Goal: Task Accomplishment & Management: Complete application form

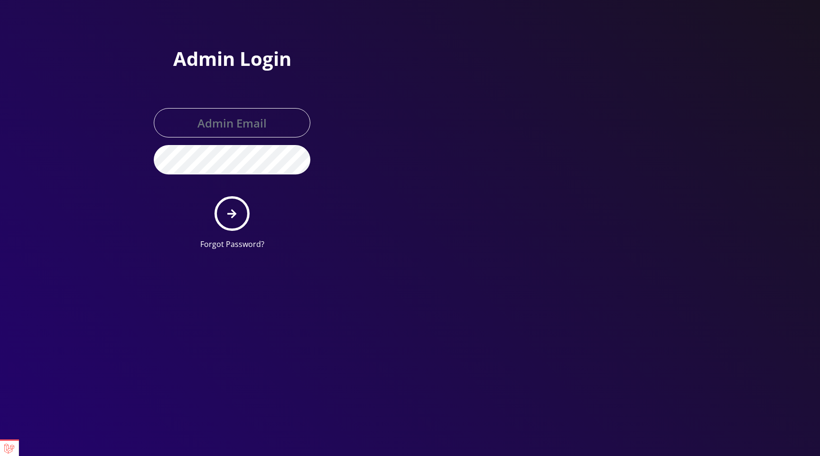
click at [410, 130] on div at bounding box center [545, 129] width 270 height 258
click at [237, 122] on input "text" at bounding box center [232, 122] width 157 height 29
click at [421, 196] on div at bounding box center [545, 129] width 270 height 258
click at [257, 113] on input "text" at bounding box center [232, 122] width 157 height 29
type input "master@britex.pw"
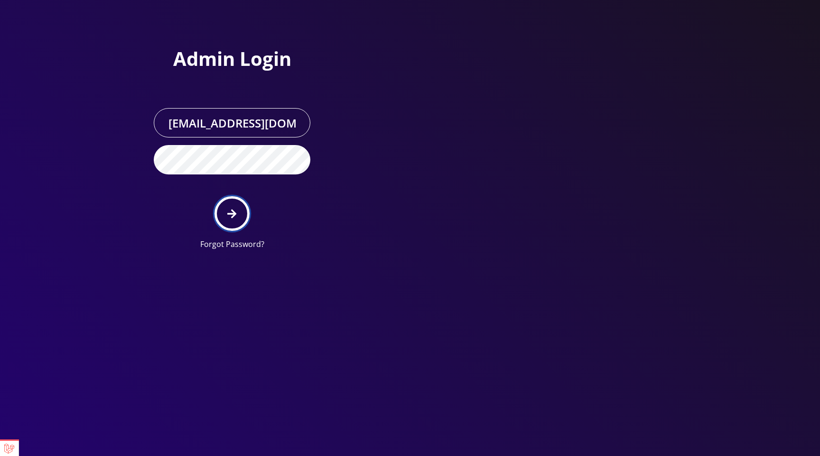
click at [233, 218] on icon "submit" at bounding box center [231, 214] width 9 height 10
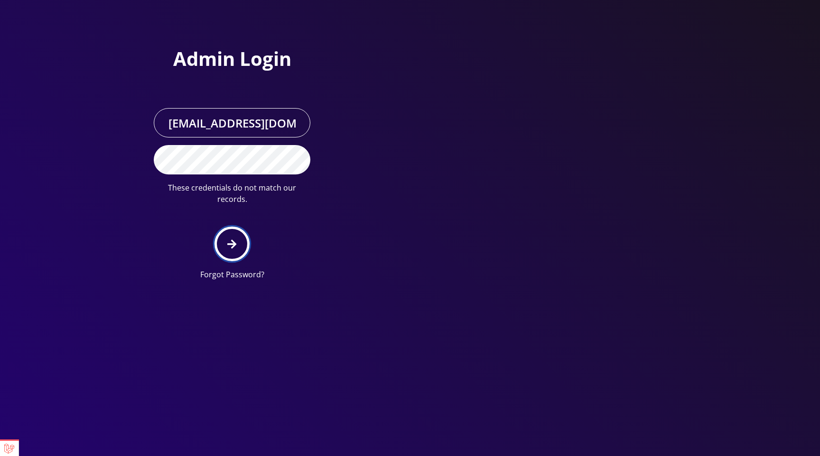
click at [239, 229] on button "submit" at bounding box center [231, 244] width 35 height 35
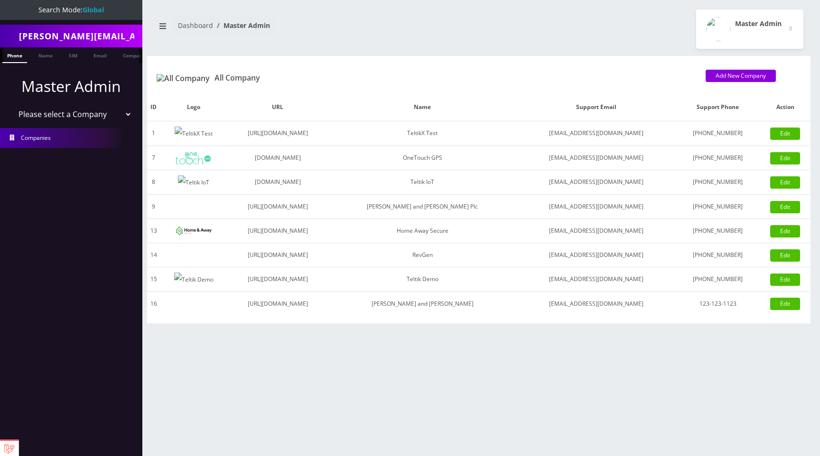
click at [100, 117] on select "Please select a Company TeltikX Test OneTouch GPS Teltik IoT [PERSON_NAME] and …" at bounding box center [71, 114] width 121 height 18
select select "1"
click at [11, 105] on select "Please select a Company TeltikX Test OneTouch GPS Teltik IoT [PERSON_NAME] and …" at bounding box center [71, 114] width 121 height 18
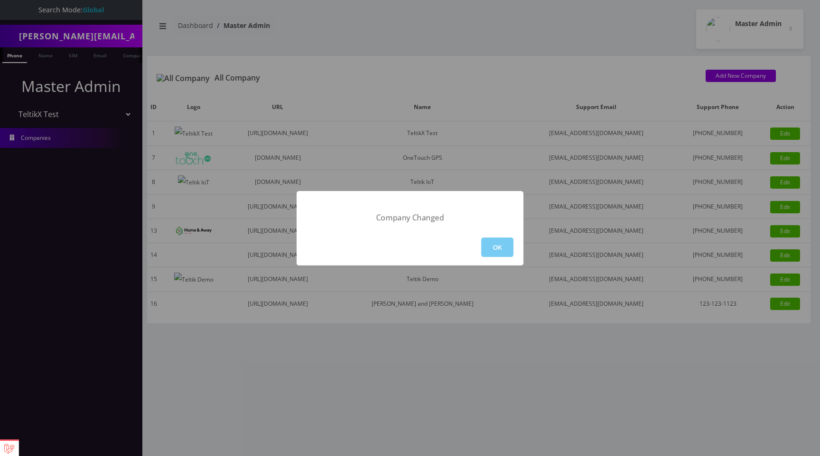
click at [506, 247] on button "OK" at bounding box center [497, 247] width 32 height 19
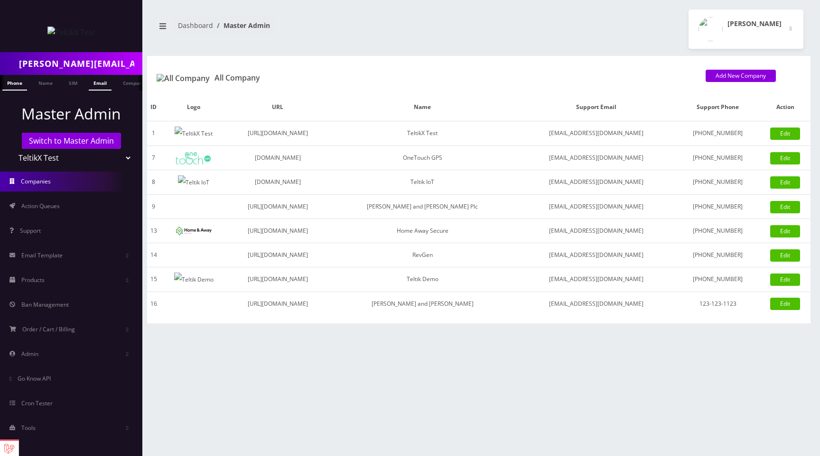
click at [102, 87] on link "Email" at bounding box center [100, 83] width 23 height 16
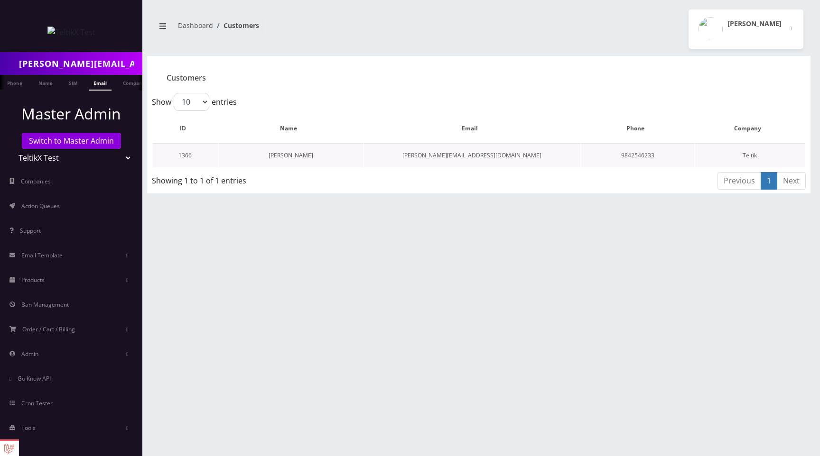
click at [269, 156] on link "[PERSON_NAME]" at bounding box center [290, 155] width 45 height 8
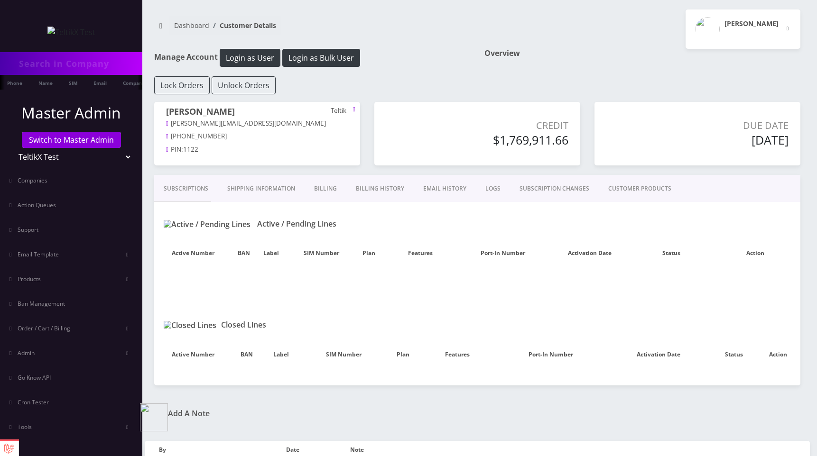
type input "[PERSON_NAME][EMAIL_ADDRESS][DOMAIN_NAME]"
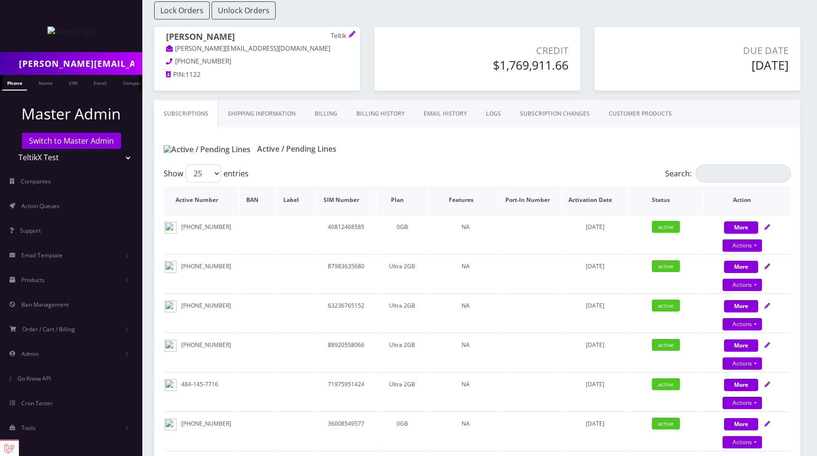
scroll to position [120, 0]
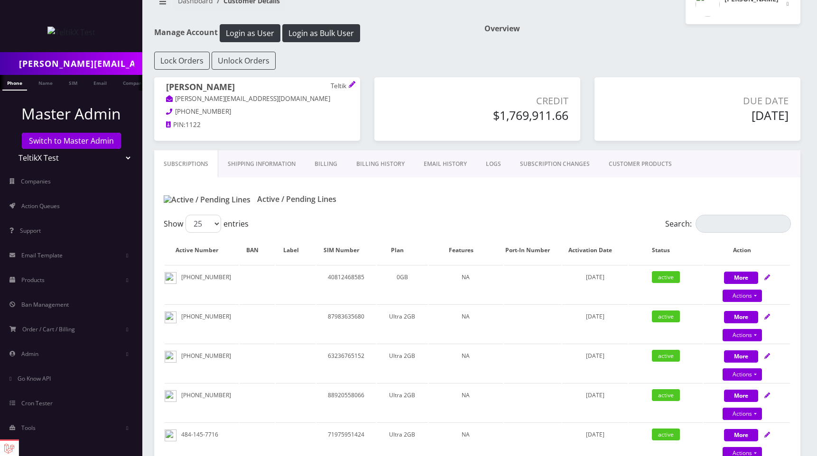
scroll to position [24, 0]
click at [326, 153] on link "Billing" at bounding box center [326, 165] width 42 height 28
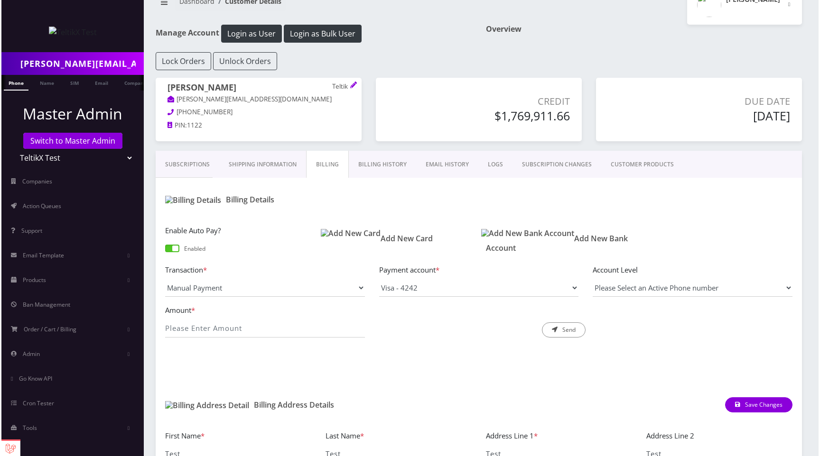
scroll to position [124, 0]
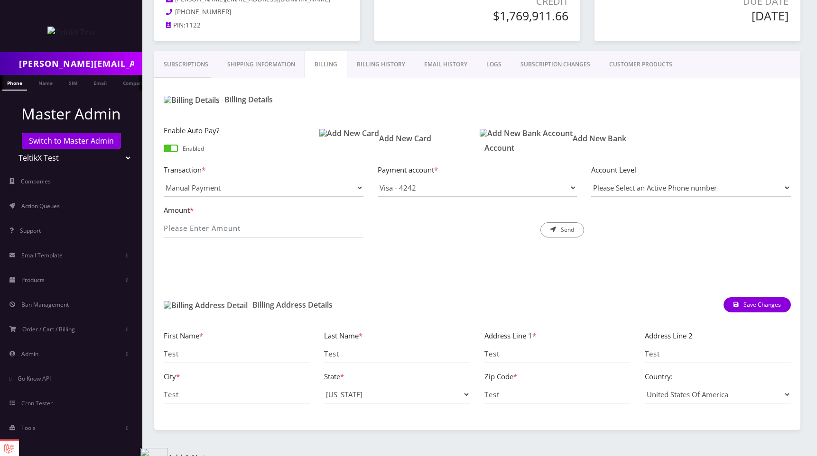
click at [348, 139] on h1 "Add New Card" at bounding box center [397, 138] width 146 height 9
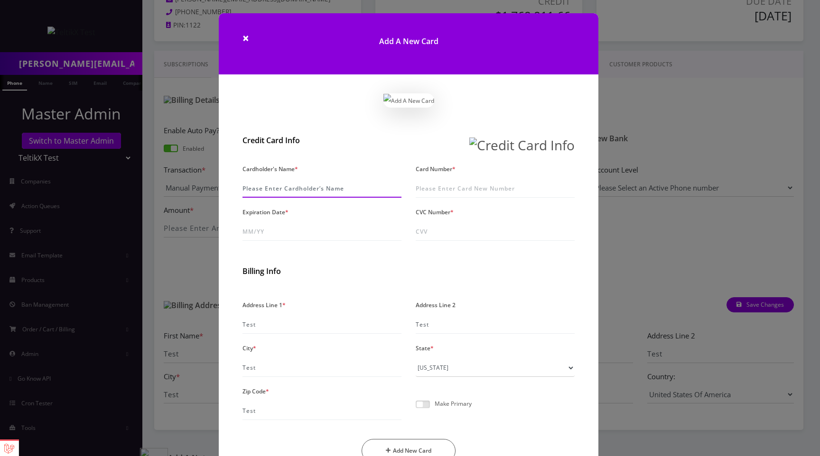
click at [294, 198] on input "Cardholder's Name *" at bounding box center [321, 189] width 159 height 18
type input "P [PERSON_NAME]"
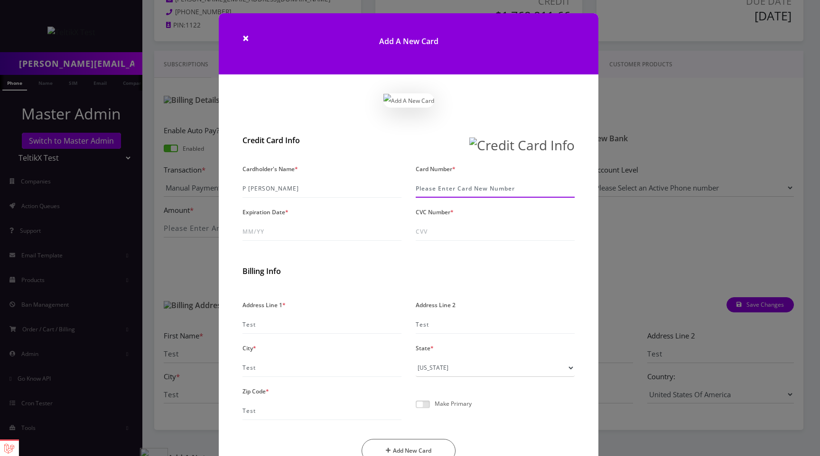
paste input "96"
type input "9"
paste input "[CREDIT_CARD_NUMBER]"
type input "[CREDIT_CARD_NUMBER]"
click at [256, 241] on input "Expiration Date *" at bounding box center [321, 232] width 159 height 18
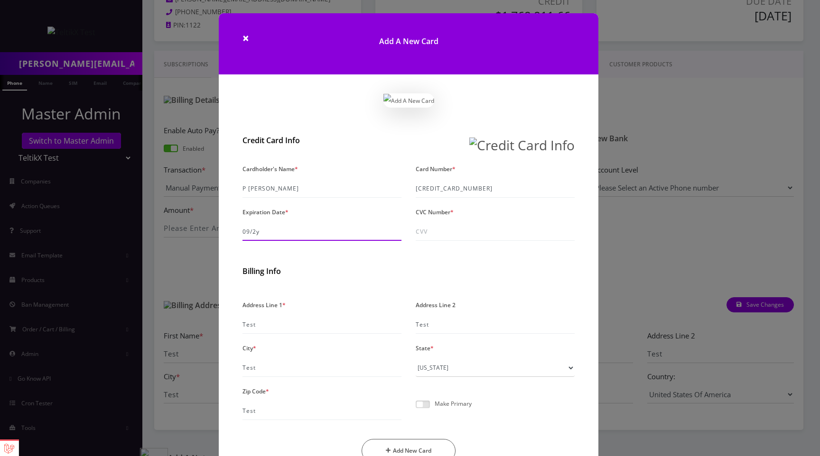
type input "09/26"
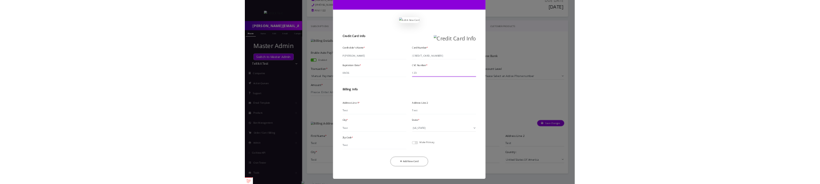
scroll to position [110, 0]
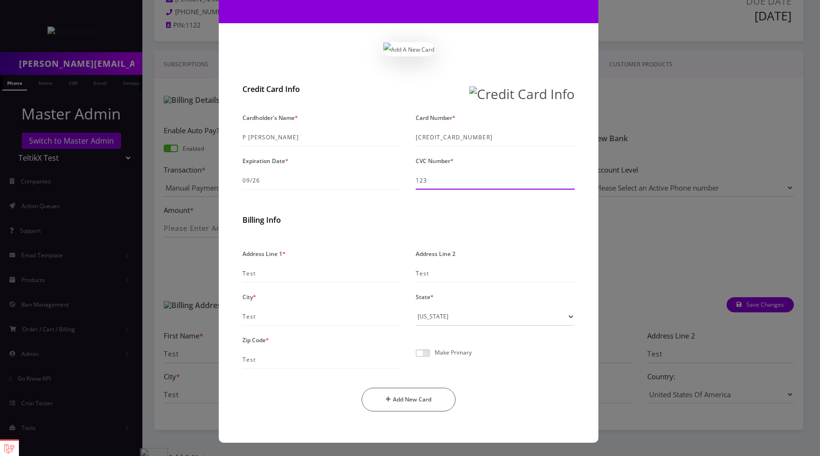
type input "123"
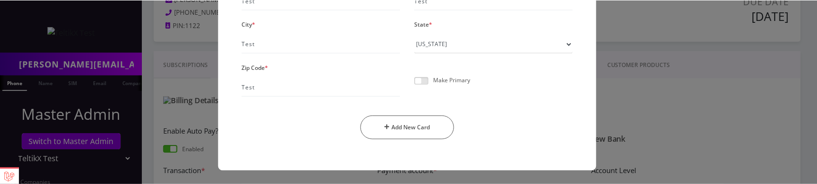
scroll to position [383, 0]
click at [434, 125] on button "Add New Card" at bounding box center [408, 127] width 94 height 24
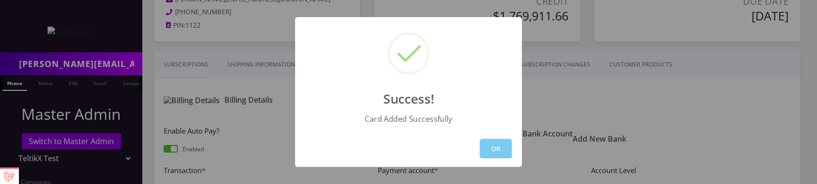
click at [490, 150] on button "OK" at bounding box center [496, 148] width 32 height 19
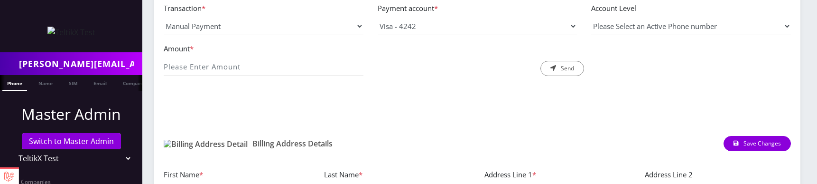
scroll to position [288, 0]
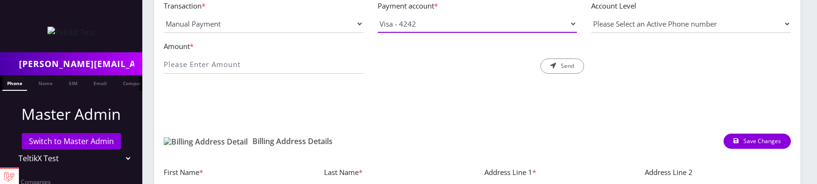
click at [416, 25] on select "Visa - 4242 Visa - 4242 Visa - 4242 Visa - 2221 Visa - 2229 Visa - 2229 Visa - …" at bounding box center [478, 24] width 200 height 18
click at [441, 23] on select "Visa - 4242 Visa - 4242 Visa - 4242 Visa - 2221 Visa - 2229 Visa - 2229 Visa - …" at bounding box center [478, 24] width 200 height 18
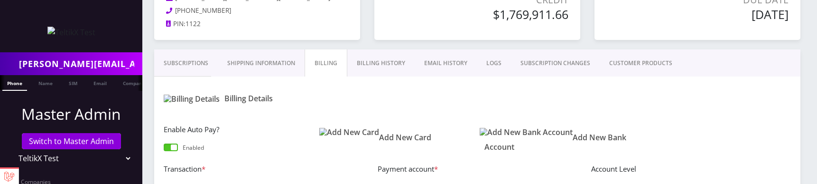
scroll to position [132, 0]
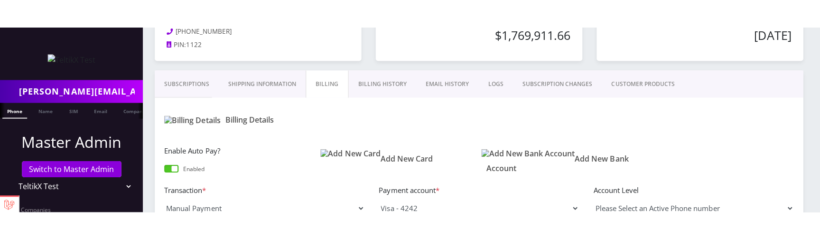
scroll to position [132, 0]
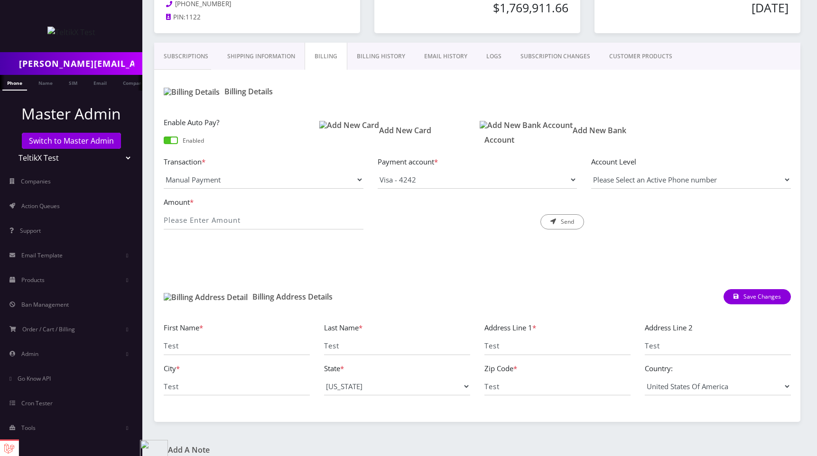
click at [329, 129] on img at bounding box center [349, 125] width 60 height 9
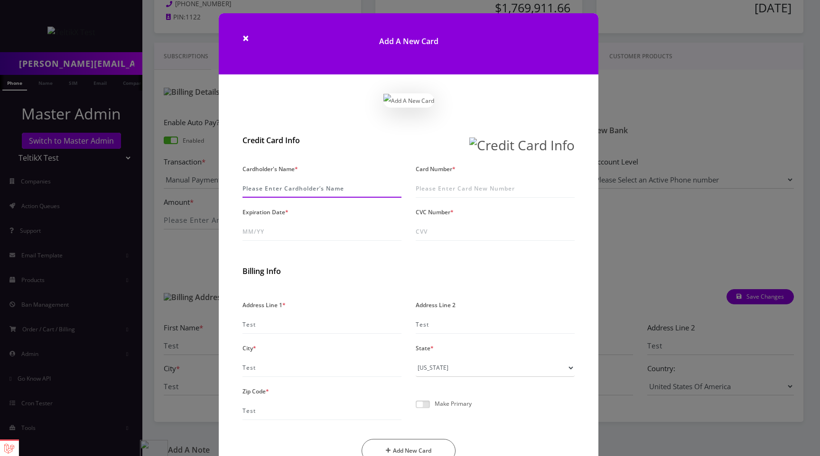
click at [264, 183] on input "Cardholder's Name *" at bounding box center [321, 189] width 159 height 18
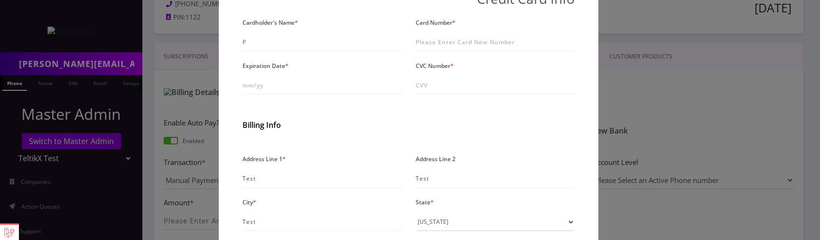
scroll to position [148, 0]
click at [268, 50] on input "P" at bounding box center [321, 41] width 159 height 18
type input "P [PERSON_NAME]"
paste input "[CREDIT_CARD_NUMBER]"
type input "[CREDIT_CARD_NUMBER]"
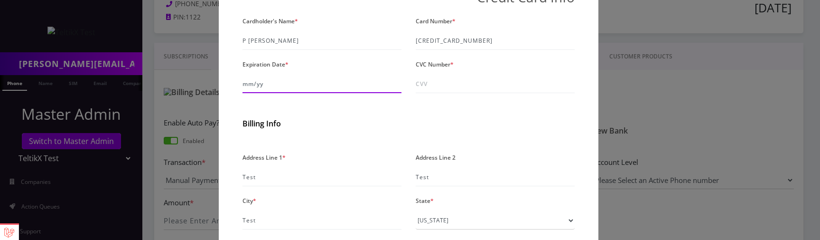
click at [263, 93] on input "Expiration Date *" at bounding box center [321, 84] width 159 height 18
type input "09/26"
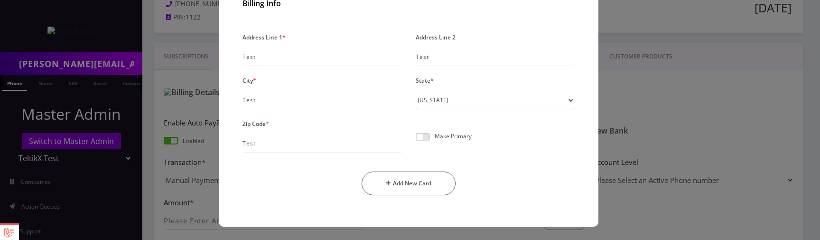
scroll to position [327, 0]
type input "123"
click at [410, 183] on button "Add New Card" at bounding box center [408, 183] width 94 height 24
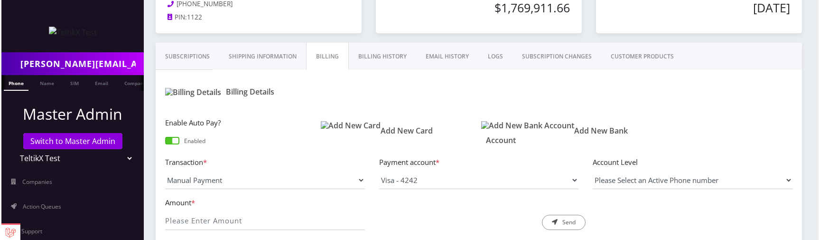
scroll to position [132, 0]
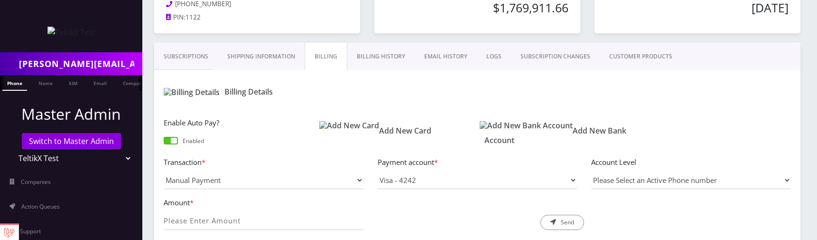
click at [338, 130] on img at bounding box center [349, 125] width 60 height 9
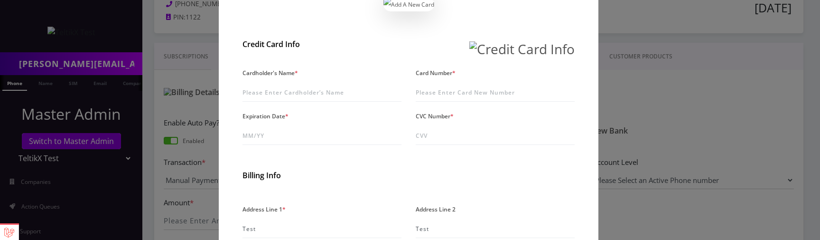
scroll to position [128, 0]
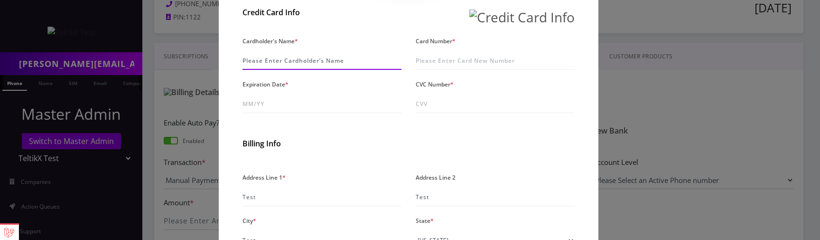
click at [257, 70] on input "Cardholder's Name *" at bounding box center [321, 61] width 159 height 18
type input "P [PERSON_NAME]"
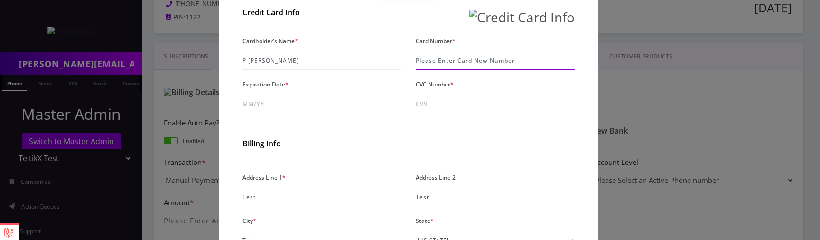
click at [440, 70] on input "Card Number *" at bounding box center [495, 61] width 159 height 18
paste input "[CREDIT_CARD_NUMBER]"
type input "[CREDIT_CARD_NUMBER]"
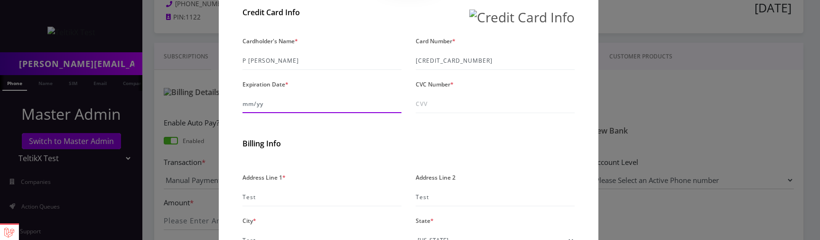
click at [301, 113] on input "Expiration Date *" at bounding box center [321, 104] width 159 height 18
type input "09/26"
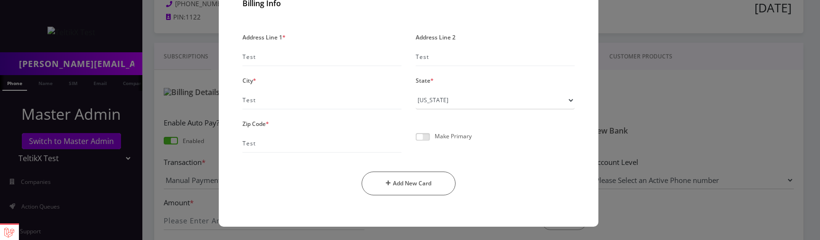
scroll to position [327, 0]
type input "123"
click at [429, 181] on button "Add New Card" at bounding box center [408, 183] width 94 height 24
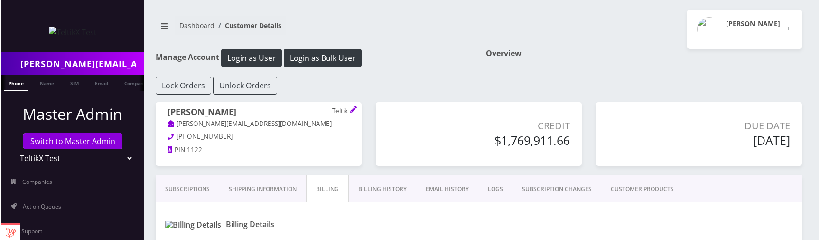
scroll to position [132, 0]
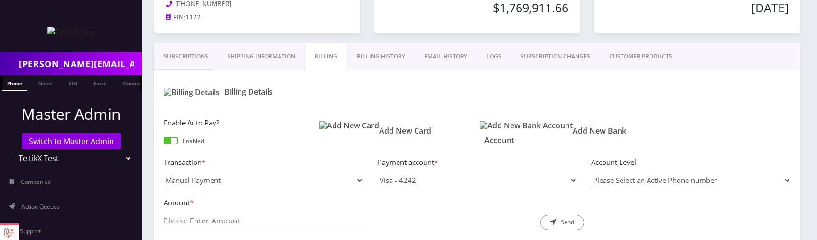
click at [383, 134] on h1 "Add New Card" at bounding box center [397, 130] width 146 height 9
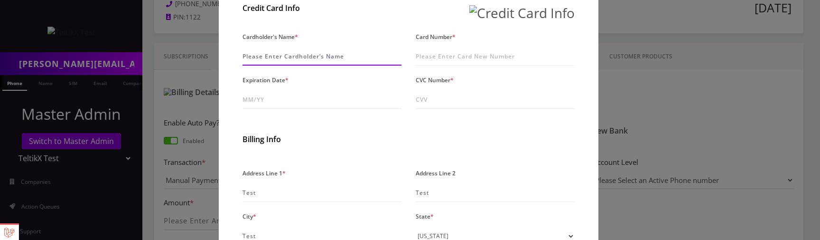
click at [266, 65] on input "Cardholder's Name *" at bounding box center [321, 56] width 159 height 18
type input "P [PERSON_NAME]"
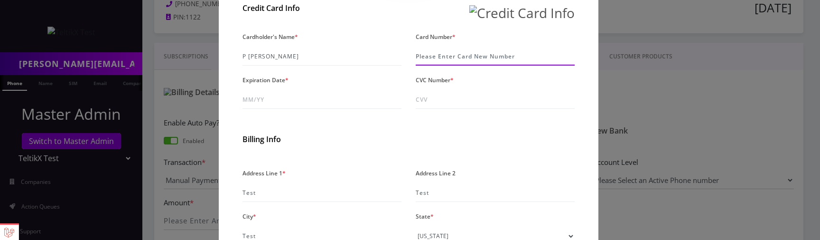
click at [444, 65] on input "Card Number *" at bounding box center [495, 56] width 159 height 18
paste input "[CREDIT_CARD_NUMBER]"
type input "[CREDIT_CARD_NUMBER]"
click at [270, 109] on input "Expiration Date *" at bounding box center [321, 100] width 159 height 18
type input "09/26"
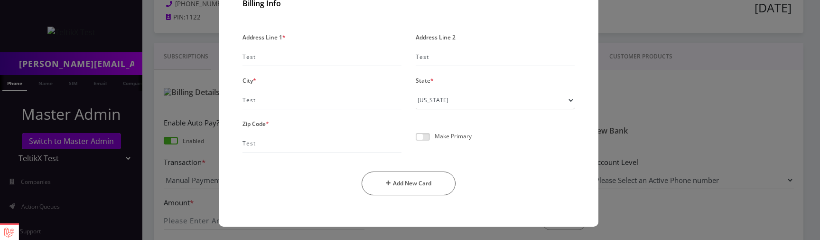
scroll to position [327, 0]
type input "234"
click at [403, 185] on button "Add New Card" at bounding box center [408, 183] width 94 height 24
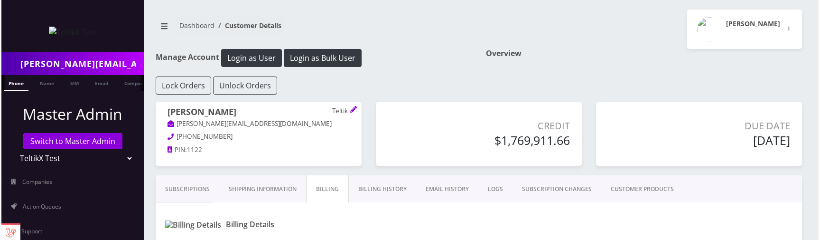
scroll to position [132, 0]
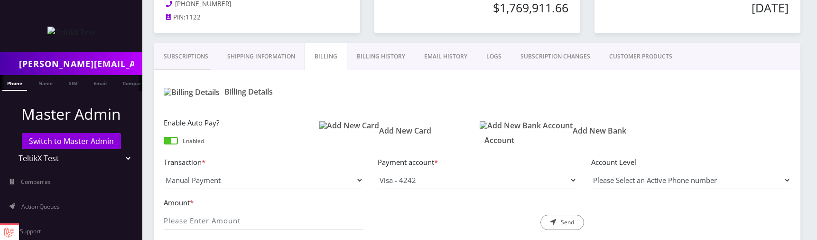
click at [335, 128] on img at bounding box center [349, 125] width 60 height 9
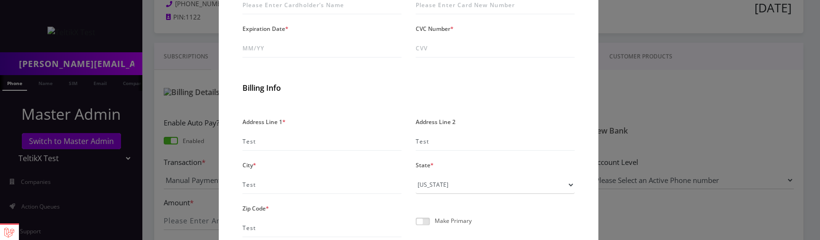
scroll to position [187, 0]
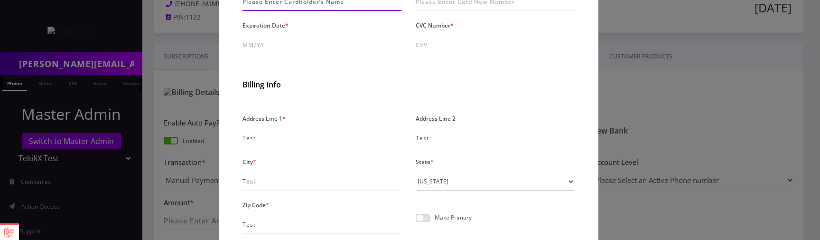
click at [273, 11] on input "Cardholder's Name *" at bounding box center [321, 2] width 159 height 18
type input "P Shrestha"
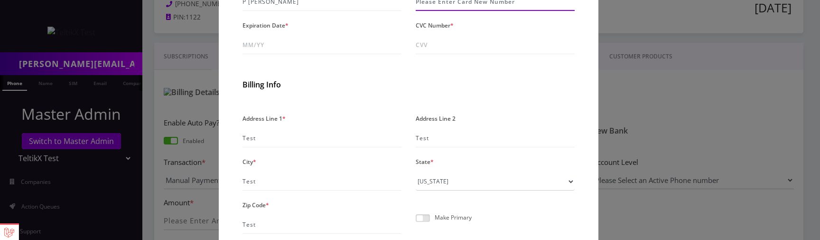
paste input "[CREDIT_CARD_NUMBER]"
type input "[CREDIT_CARD_NUMBER]"
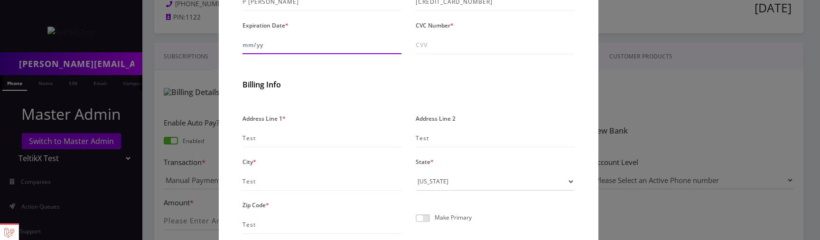
click at [295, 54] on input "Expiration Date *" at bounding box center [321, 45] width 159 height 18
type input "09/26"
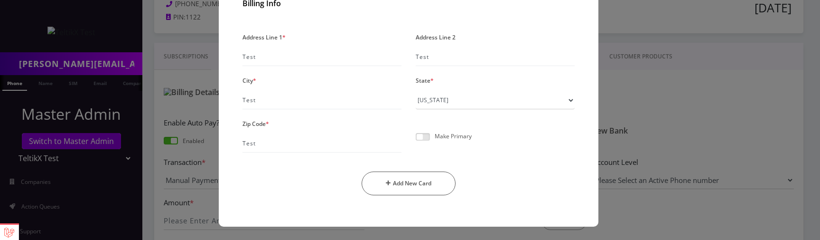
scroll to position [327, 0]
type input "123"
click at [423, 177] on button "Add New Card" at bounding box center [408, 183] width 94 height 24
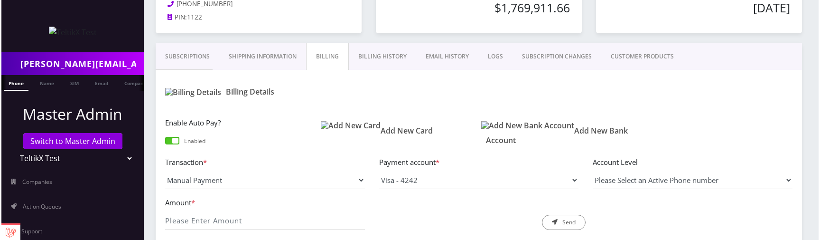
scroll to position [132, 0]
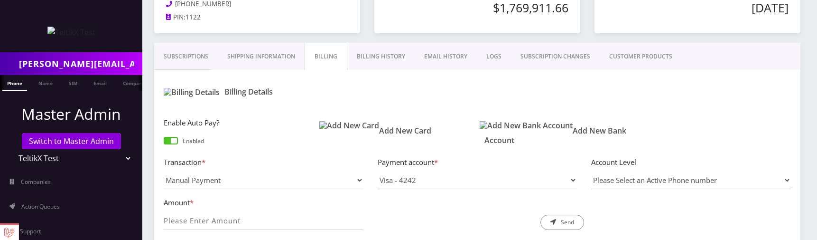
click at [333, 127] on img at bounding box center [349, 125] width 60 height 9
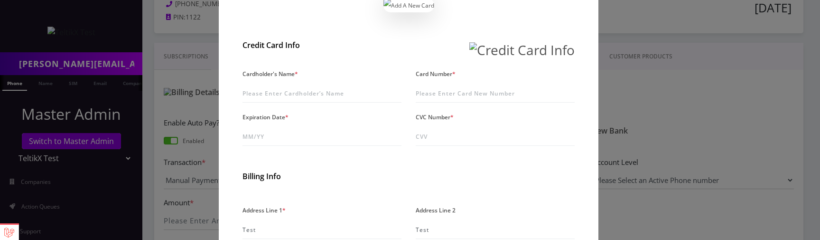
scroll to position [129, 0]
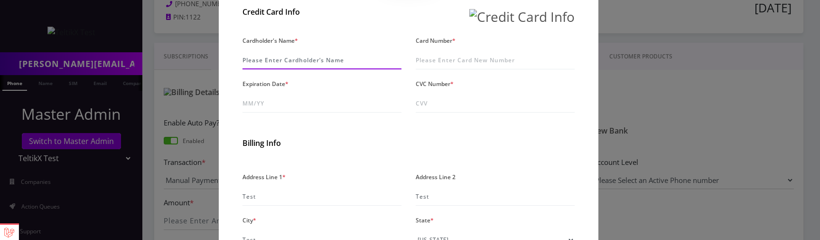
click at [273, 69] on input "Cardholder's Name *" at bounding box center [321, 60] width 159 height 18
type input "P [PERSON_NAME]"
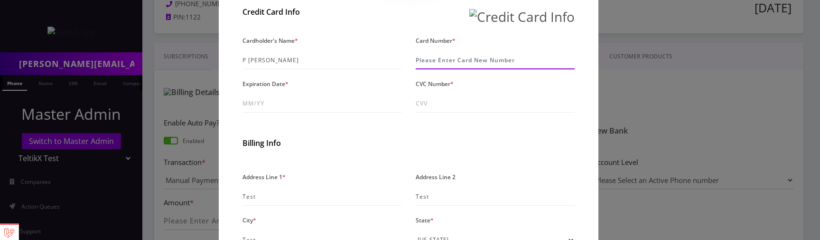
paste input "[CREDIT_CARD_NUMBER]"
type input "[CREDIT_CARD_NUMBER]"
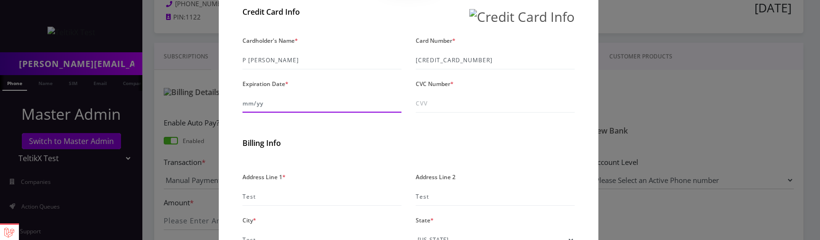
click at [299, 112] on input "Expiration Date *" at bounding box center [321, 103] width 159 height 18
type input "09/26"
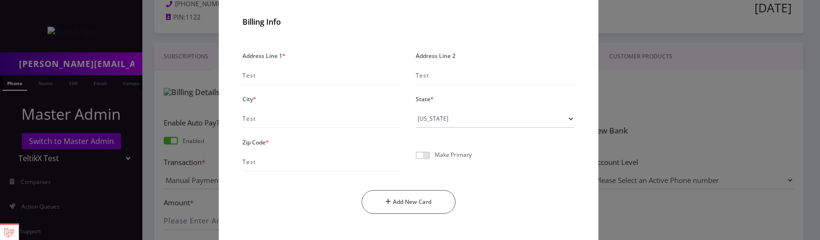
scroll to position [327, 0]
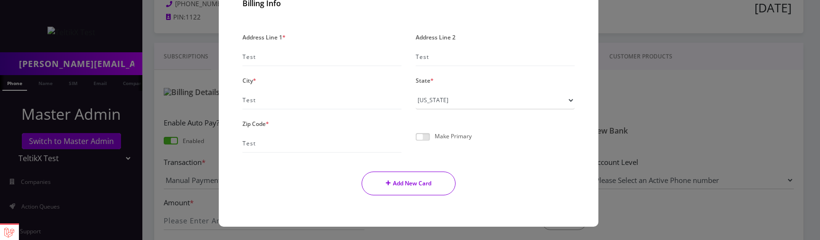
type input "123"
click at [410, 183] on button "Add New Card" at bounding box center [408, 183] width 94 height 24
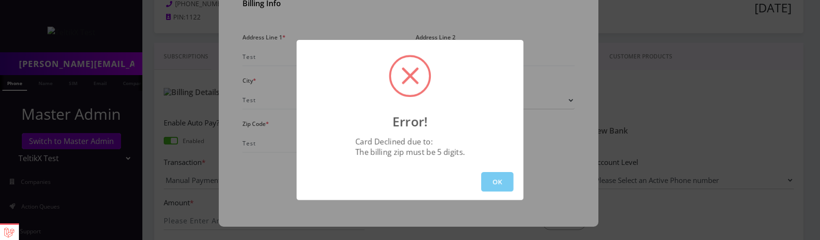
click at [499, 178] on button "OK" at bounding box center [497, 181] width 32 height 19
